Goal: Navigation & Orientation: Find specific page/section

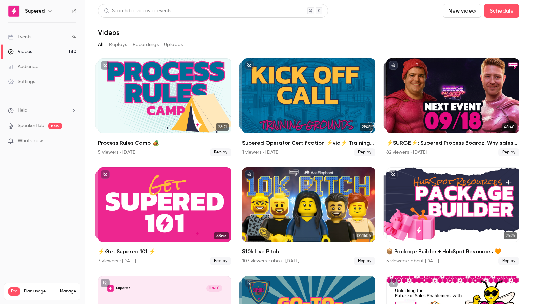
click at [27, 32] on link "Events 34" at bounding box center [42, 36] width 85 height 15
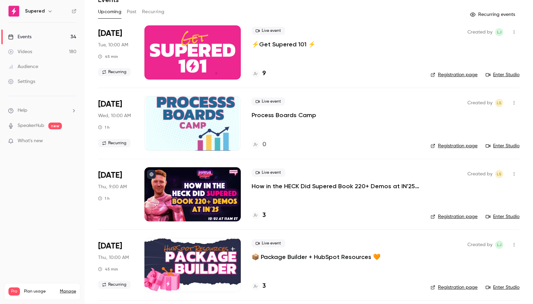
scroll to position [33, 0]
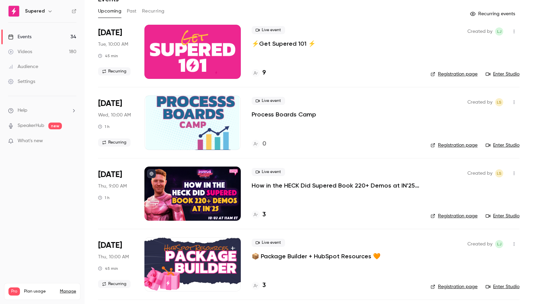
click at [265, 215] on h4 "3" at bounding box center [263, 214] width 3 height 9
